Goal: Information Seeking & Learning: Learn about a topic

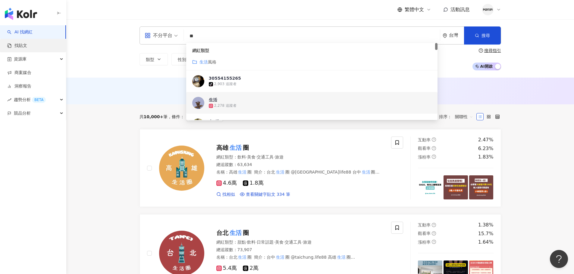
click at [27, 49] on link "找貼文" at bounding box center [17, 46] width 20 height 6
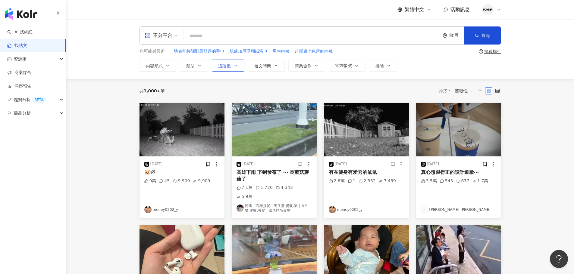
click at [229, 69] on button "追蹤數" at bounding box center [228, 66] width 33 height 12
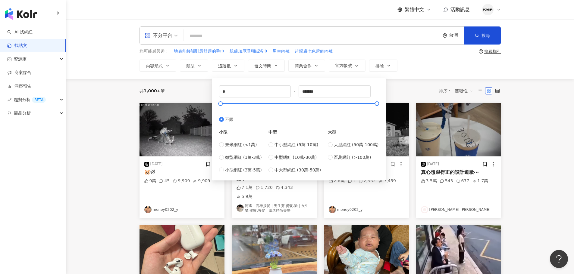
type input "*****"
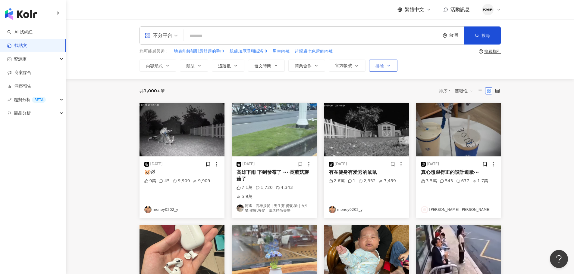
drag, startPoint x: 430, startPoint y: 66, endPoint x: 374, endPoint y: 60, distance: 56.7
click at [426, 67] on div "內容形式 類型 追蹤數 發文時間 商業合作 官方帳號 排除 ***** - ***** 不限 小型 奈米網紅 (<1萬) 微型網紅 (1萬-3萬) 小型網紅 …" at bounding box center [319, 66] width 361 height 12
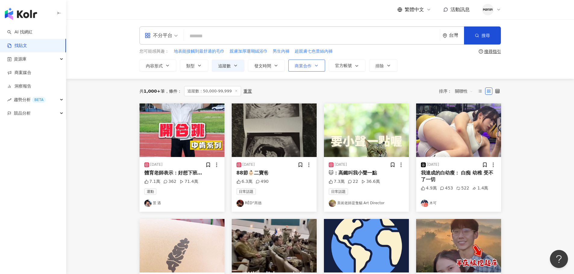
click at [303, 70] on button "商業合作" at bounding box center [306, 66] width 37 height 12
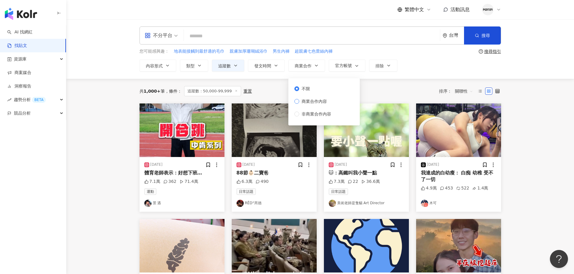
click at [305, 104] on span "商業合作內容" at bounding box center [314, 101] width 30 height 7
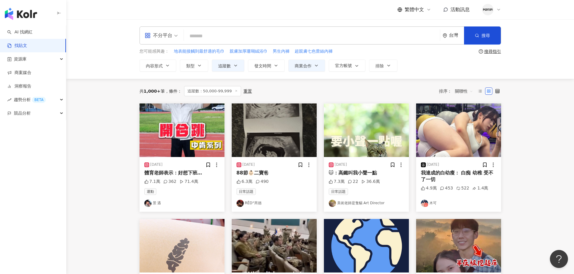
click at [380, 85] on div "共 1,000+ 筆 條件 ： 追蹤數：50,000-99,999 重置 排序： 關聯性" at bounding box center [319, 91] width 361 height 25
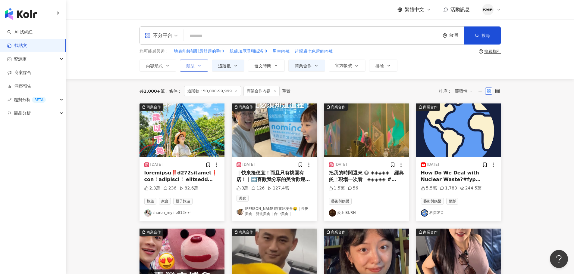
click at [183, 67] on button "類型" at bounding box center [194, 66] width 28 height 12
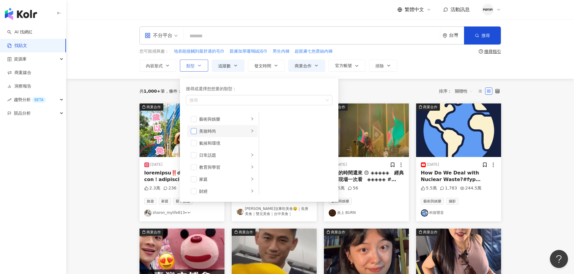
click at [194, 130] on span "button" at bounding box center [194, 131] width 6 height 6
click at [194, 160] on span "button" at bounding box center [194, 161] width 6 height 6
click at [373, 86] on div "共 1,000+ 筆 條件 ： 追蹤數：50,000-99,999 商業合作內容 重置 排序： 關聯性" at bounding box center [319, 91] width 361 height 10
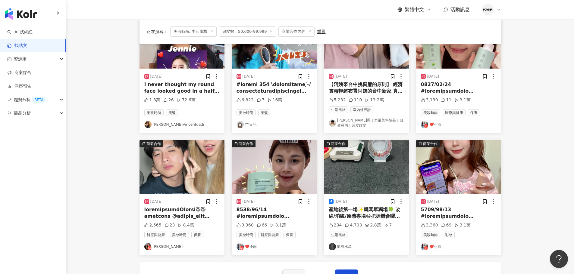
scroll to position [181, 0]
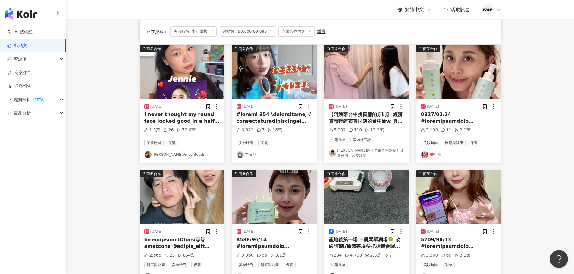
click at [441, 156] on link "❤️小雨" at bounding box center [458, 154] width 75 height 7
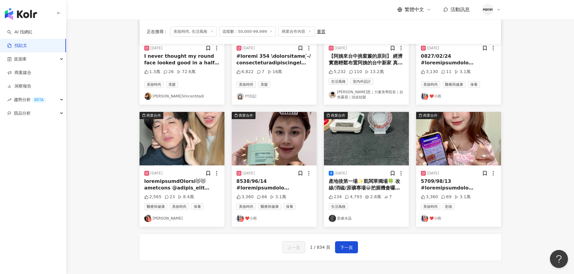
scroll to position [307, 0]
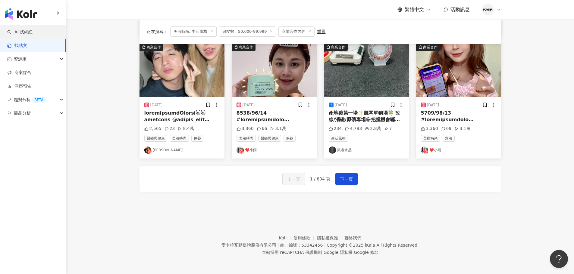
click at [20, 34] on link "AI 找網紅" at bounding box center [19, 32] width 25 height 6
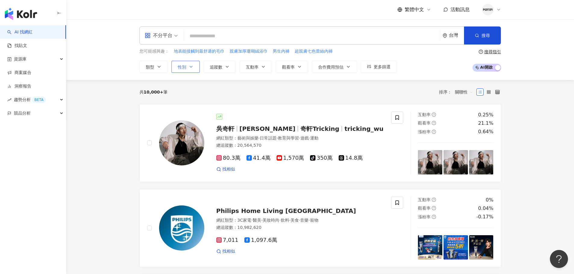
click at [180, 69] on span "性別" at bounding box center [182, 67] width 8 height 5
click at [184, 101] on span "女" at bounding box center [186, 102] width 9 height 7
click at [213, 67] on span "追蹤數" at bounding box center [216, 67] width 13 height 5
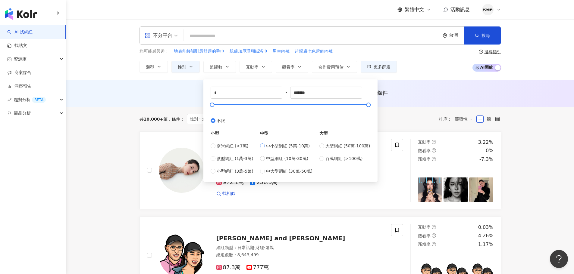
type input "*****"
click at [214, 124] on div "小型 奈米網紅 (<1萬) 微型網紅 (1萬-3萬) 小型網紅 (3萬-5萬)" at bounding box center [231, 149] width 43 height 51
type input "*"
type input "*******"
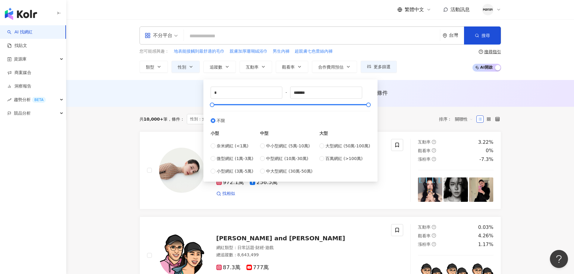
click at [184, 96] on div "AI 推薦 ： 無結果，請嘗試搜尋其他語言關鍵字或條件" at bounding box center [319, 93] width 361 height 8
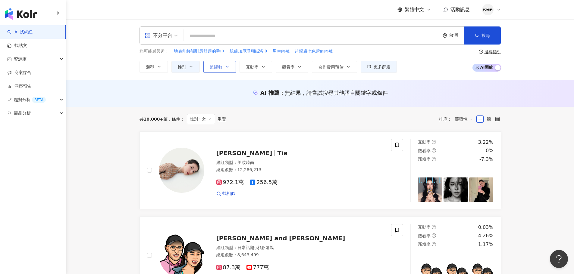
click at [235, 67] on button "追蹤數" at bounding box center [219, 67] width 33 height 12
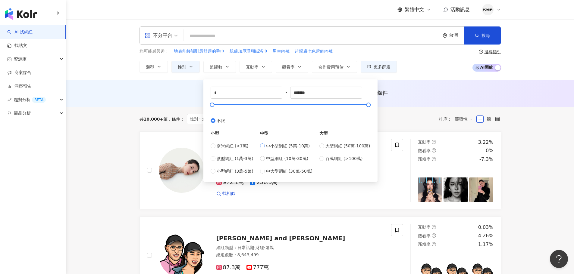
click at [279, 143] on span "中小型網紅 (5萬-10萬)" at bounding box center [288, 146] width 44 height 7
type input "*****"
click at [427, 82] on div "AI 推薦 ： 無結果，請嘗試搜尋其他語言關鍵字或條件" at bounding box center [319, 93] width 507 height 27
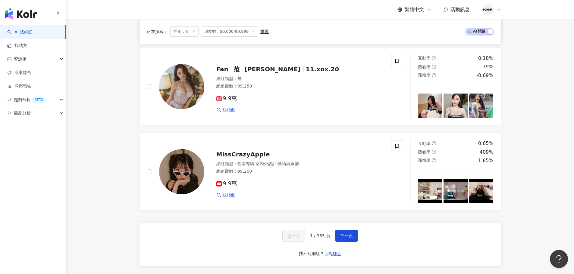
scroll to position [1084, 0]
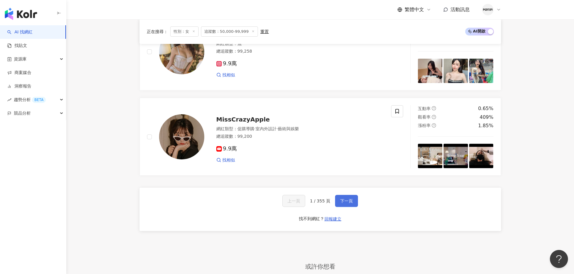
click at [340, 203] on span "下一頁" at bounding box center [346, 201] width 13 height 5
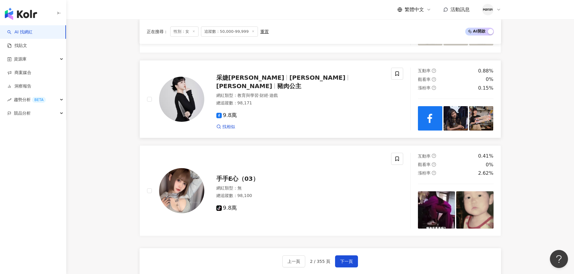
scroll to position [1037, 0]
click at [343, 263] on span "下一頁" at bounding box center [346, 261] width 13 height 5
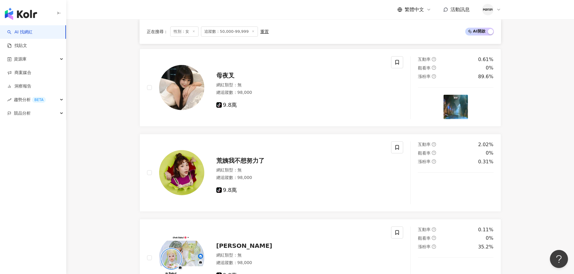
scroll to position [1049, 0]
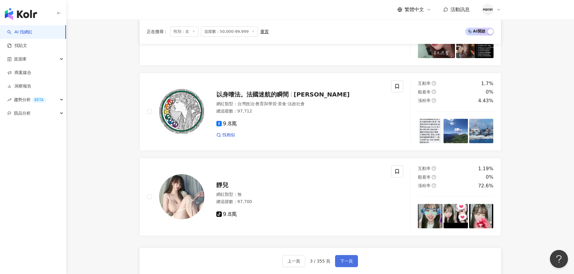
click at [349, 263] on span "下一頁" at bounding box center [346, 261] width 13 height 5
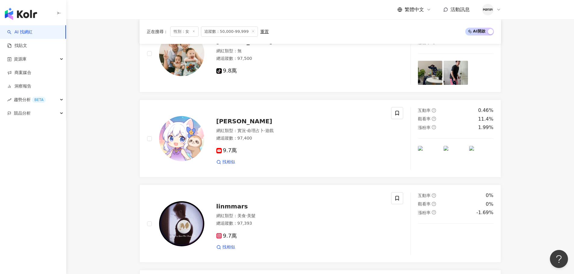
scroll to position [1075, 0]
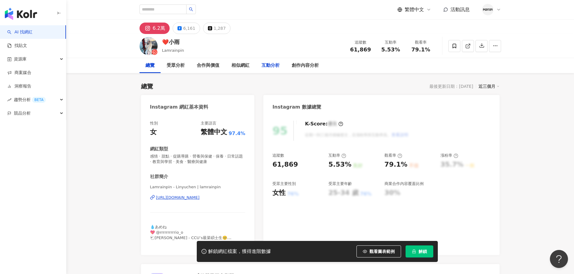
click at [265, 68] on div "互動分析" at bounding box center [270, 65] width 18 height 7
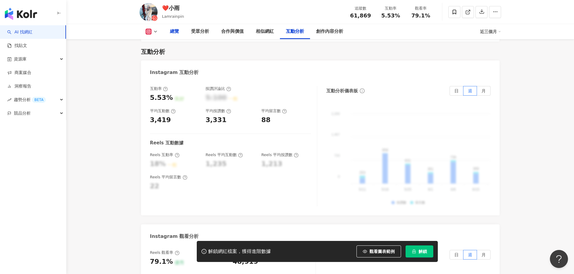
click at [170, 32] on div "總覽" at bounding box center [174, 31] width 9 height 7
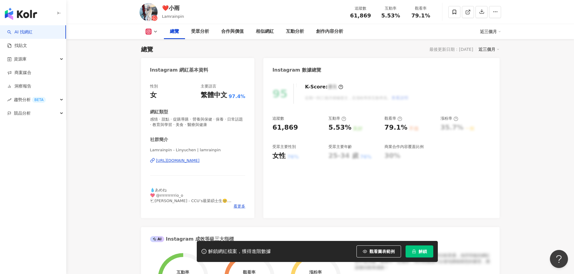
click at [176, 163] on div "[URL][DOMAIN_NAME]" at bounding box center [178, 160] width 44 height 5
